Goal: Task Accomplishment & Management: Use online tool/utility

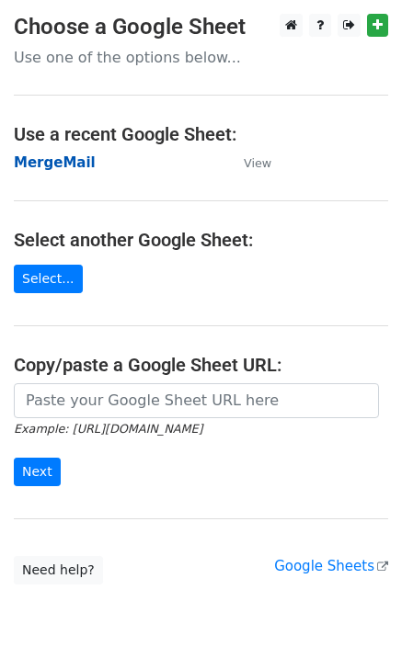
click at [58, 164] on strong "MergeMail" at bounding box center [55, 162] width 82 height 17
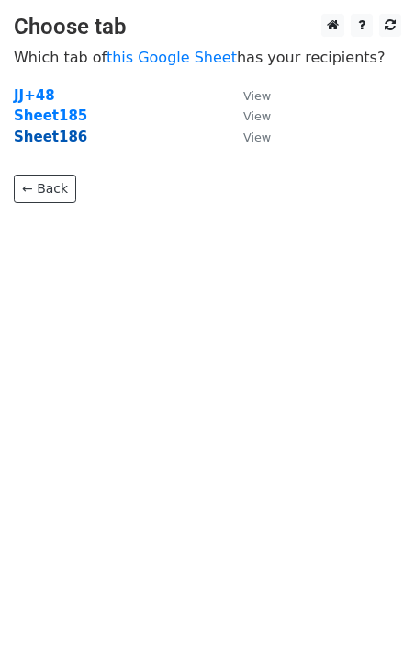
click at [61, 140] on strong "Sheet186" at bounding box center [51, 137] width 74 height 17
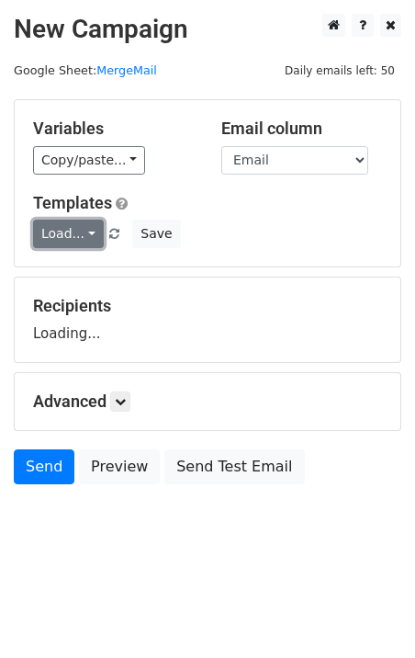
click at [70, 230] on link "Load..." at bounding box center [68, 234] width 71 height 28
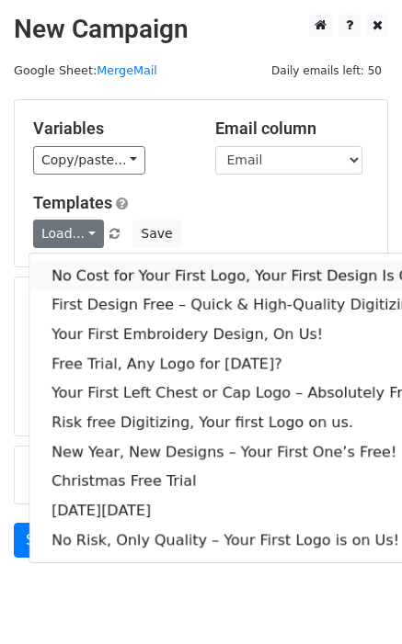
click at [110, 270] on link "No Cost for Your First Logo, Your First Design Is On Us!" at bounding box center [249, 275] width 441 height 29
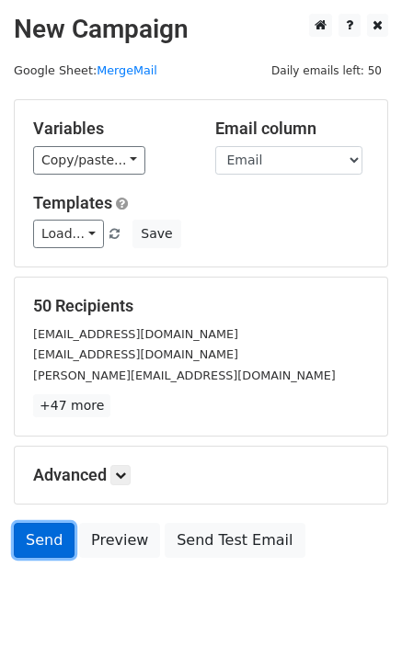
click at [37, 554] on link "Send" at bounding box center [44, 540] width 61 height 35
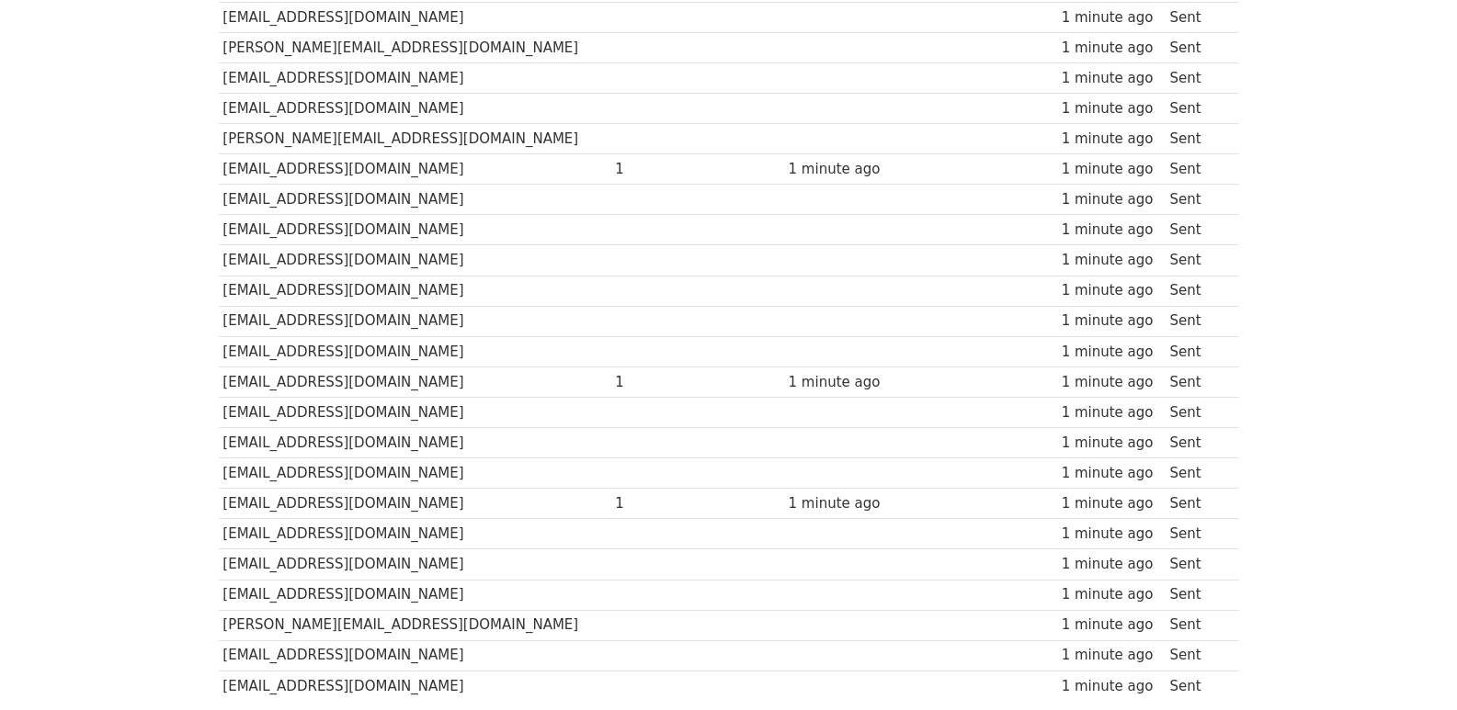
scroll to position [1279, 0]
